Goal: Task Accomplishment & Management: Manage account settings

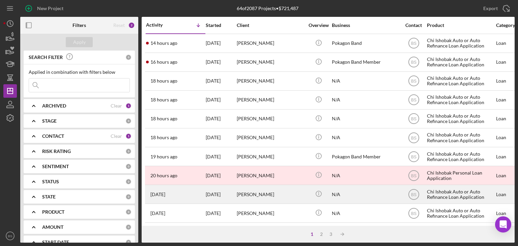
click at [199, 198] on div "[DATE] [PERSON_NAME]" at bounding box center [175, 195] width 59 height 18
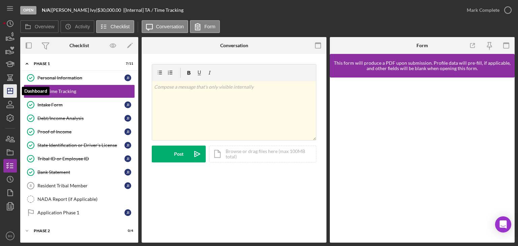
click at [8, 91] on line "button" at bounding box center [9, 91] width 5 height 0
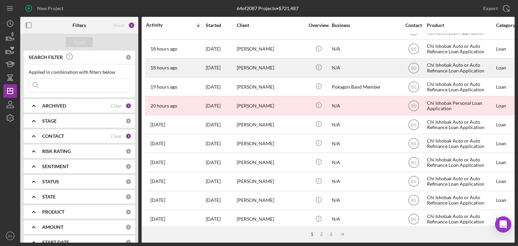
scroll to position [71, 0]
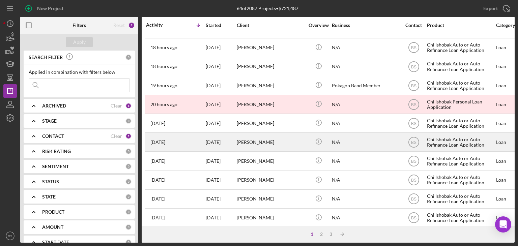
click at [182, 150] on div "[DATE] [PERSON_NAME]" at bounding box center [175, 142] width 59 height 18
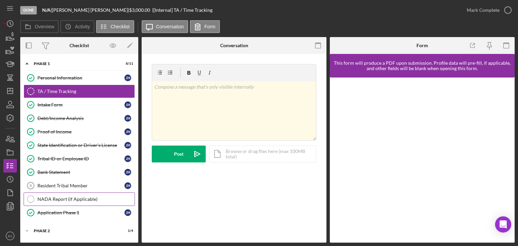
scroll to position [27, 0]
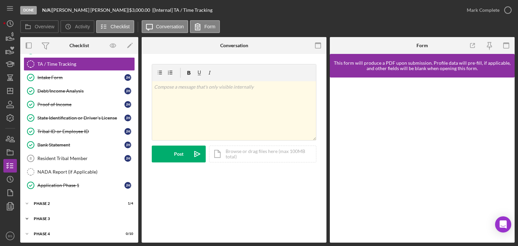
click at [88, 220] on div "Icon/Expander Phase 3 0 / 3" at bounding box center [79, 219] width 118 height 14
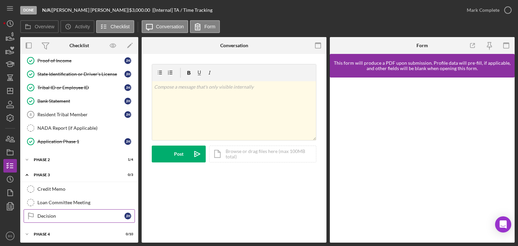
drag, startPoint x: 88, startPoint y: 220, endPoint x: 52, endPoint y: 212, distance: 36.9
click at [52, 214] on div "Decision" at bounding box center [80, 216] width 87 height 5
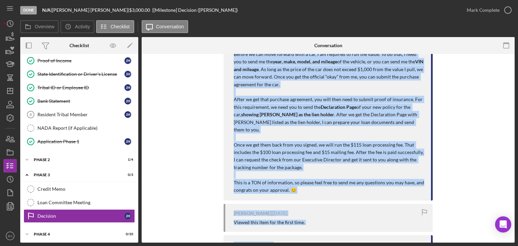
scroll to position [405, 0]
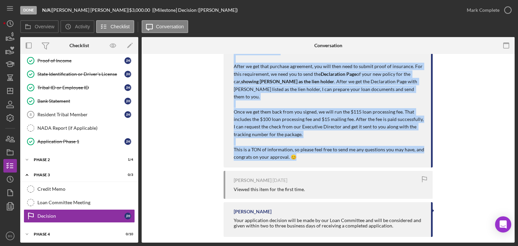
drag, startPoint x: 232, startPoint y: 73, endPoint x: 373, endPoint y: 151, distance: 161.2
click at [373, 151] on div "You [DATE] Good afternoon, I just presented your application to the Loan Commit…" at bounding box center [328, 16] width 209 height 304
copy div "Lore ipsumdolo, S amet consectet adip elitseddoei te inc Utla Etdolorem, ali en…"
click at [4, 94] on icon "Icon/Dashboard" at bounding box center [10, 91] width 17 height 17
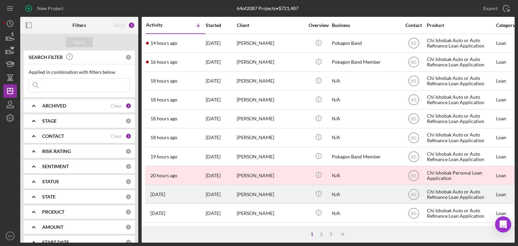
click at [243, 188] on div "[PERSON_NAME]" at bounding box center [271, 195] width 68 height 18
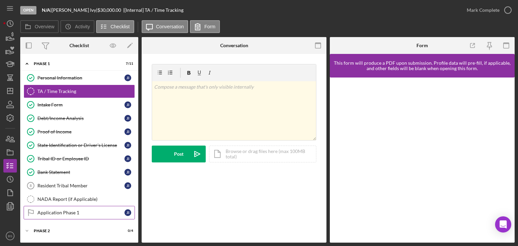
click at [70, 210] on div "Application Phase 1" at bounding box center [80, 212] width 87 height 5
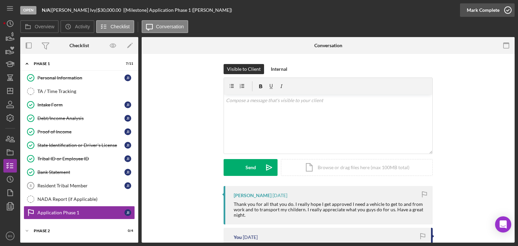
click at [487, 12] on div "Mark Complete" at bounding box center [483, 10] width 33 height 14
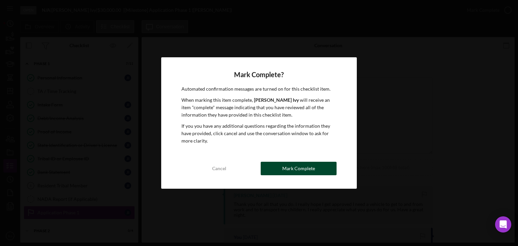
click at [319, 172] on button "Mark Complete" at bounding box center [299, 169] width 76 height 14
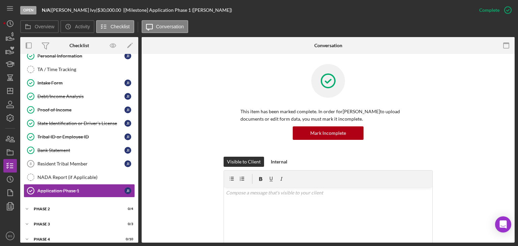
scroll to position [27, 0]
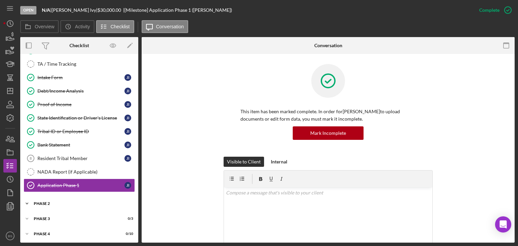
click at [63, 203] on div "Phase 2" at bounding box center [82, 204] width 96 height 4
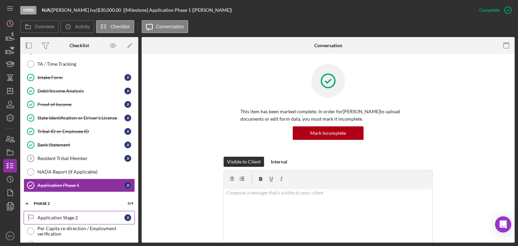
click at [65, 217] on div "Application Stage 2" at bounding box center [80, 217] width 87 height 5
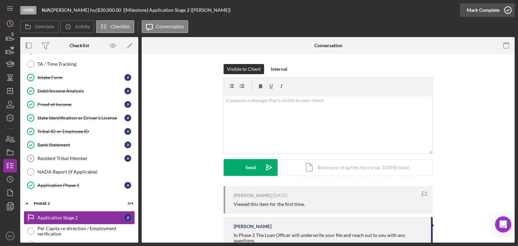
click at [486, 9] on div "Mark Complete" at bounding box center [483, 10] width 33 height 14
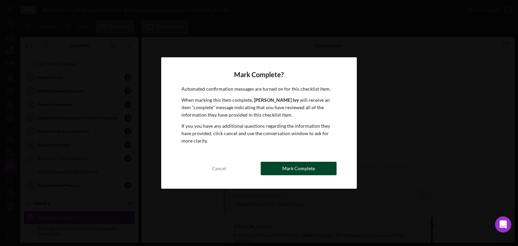
click at [306, 169] on div "Mark Complete" at bounding box center [298, 169] width 33 height 14
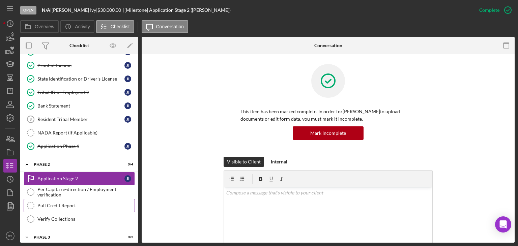
scroll to position [84, 0]
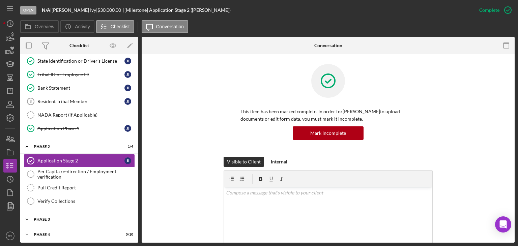
click at [71, 213] on div "Icon/Expander Phase 3 0 / 3" at bounding box center [79, 220] width 118 height 14
click at [70, 218] on div "Phase 3" at bounding box center [82, 220] width 96 height 4
click at [68, 219] on div "Phase 3" at bounding box center [82, 220] width 96 height 4
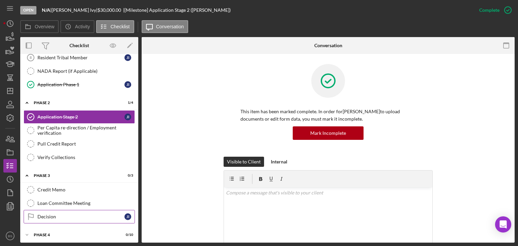
click at [68, 217] on div "Decision" at bounding box center [80, 216] width 87 height 5
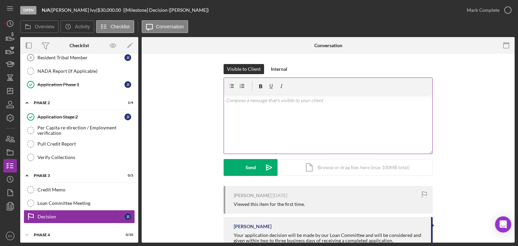
scroll to position [128, 0]
click at [377, 132] on div "v Color teal Color pink Remove color Add row above Add row below Add column bef…" at bounding box center [328, 124] width 209 height 59
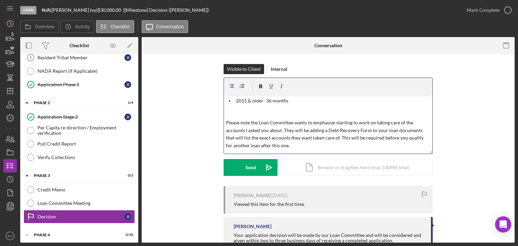
scroll to position [0, 0]
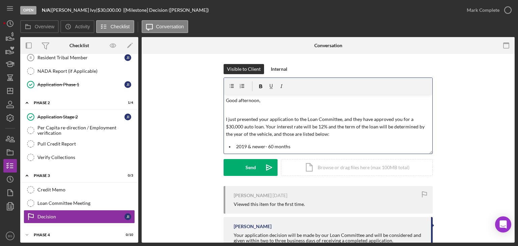
click at [259, 99] on p "Good afternoon," at bounding box center [328, 100] width 205 height 7
click at [238, 117] on p "I just presented your application to the Loan Committee, and they have approved…" at bounding box center [328, 127] width 205 height 23
click at [236, 117] on p "I just presented your application to the Loan Committee, and they have approved…" at bounding box center [328, 127] width 205 height 23
click at [340, 122] on p "I presented your application to the Loan Committee, and they have approved you …" at bounding box center [328, 127] width 205 height 23
drag, startPoint x: 295, startPoint y: 120, endPoint x: 216, endPoint y: 120, distance: 79.3
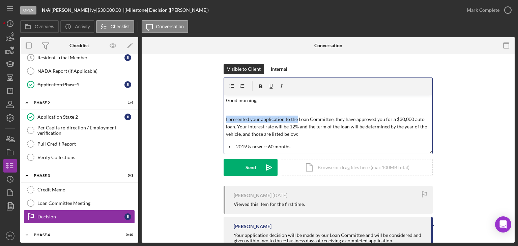
click at [216, 120] on div "Visible to Client Internal v Color teal Color pink Remove color Add row above A…" at bounding box center [328, 125] width 353 height 122
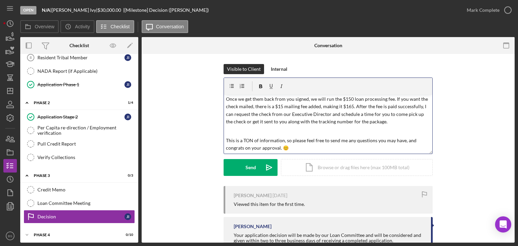
scroll to position [231, 0]
click at [257, 165] on button "Send Icon/icon-invite-send" at bounding box center [251, 167] width 54 height 17
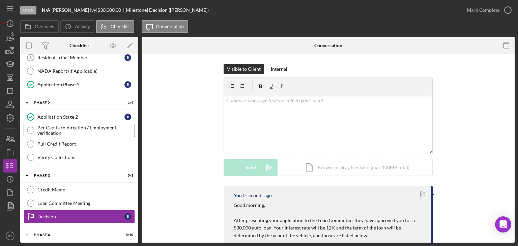
scroll to position [0, 0]
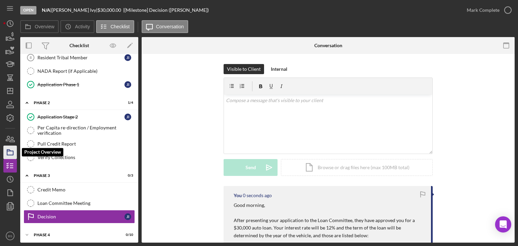
click at [14, 149] on icon "button" at bounding box center [10, 152] width 17 height 17
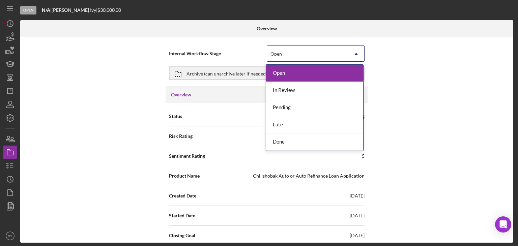
click at [301, 58] on div "Open" at bounding box center [307, 54] width 81 height 16
click at [285, 139] on div "Done" at bounding box center [314, 142] width 97 height 17
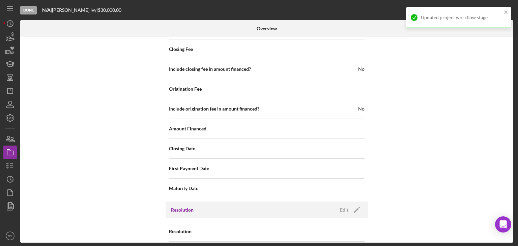
scroll to position [795, 0]
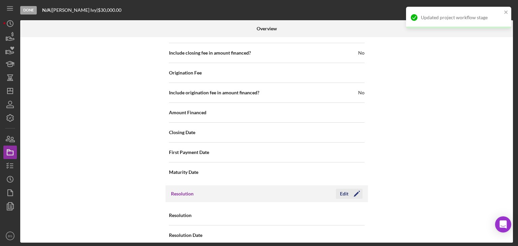
click at [347, 189] on div "Edit" at bounding box center [344, 194] width 8 height 10
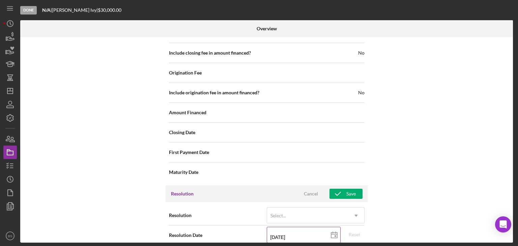
click at [300, 227] on input "[DATE]" at bounding box center [304, 235] width 74 height 16
click at [281, 228] on input "[DATE]" at bounding box center [304, 235] width 74 height 16
type input "08/22/y025"
type input "[DATE]"
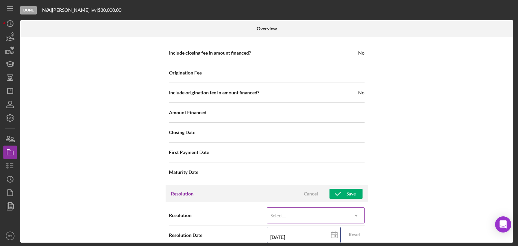
type input "[DATE]"
click at [316, 208] on div "Select..." at bounding box center [307, 216] width 81 height 16
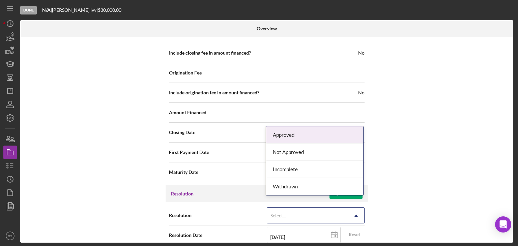
click at [324, 128] on div "Approved" at bounding box center [314, 135] width 97 height 17
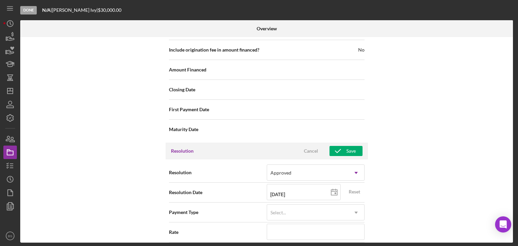
scroll to position [998, 0]
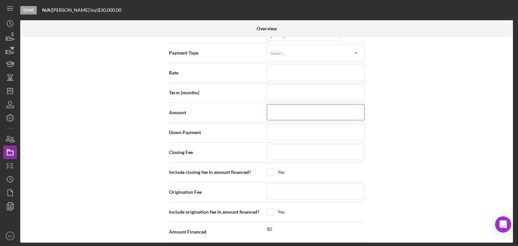
click at [299, 107] on input at bounding box center [316, 112] width 98 height 16
type input "$3"
type input "$30"
type input "$300"
type input "$3,000"
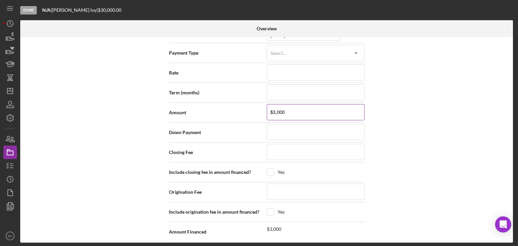
type input "$30,000"
click at [294, 65] on input at bounding box center [316, 72] width 98 height 16
type input "1%"
type input "12%"
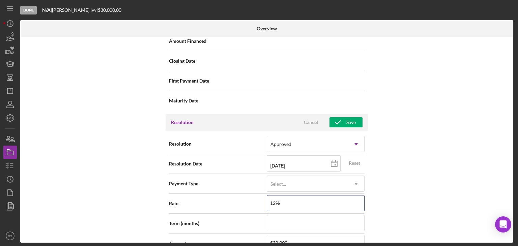
scroll to position [863, 0]
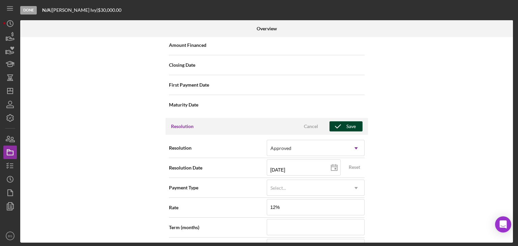
type input "12.000%"
click at [357, 122] on button "Save" at bounding box center [346, 127] width 33 height 10
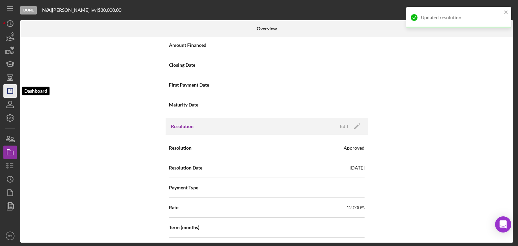
click at [14, 89] on icon "Icon/Dashboard" at bounding box center [10, 91] width 17 height 17
